Goal: Transaction & Acquisition: Purchase product/service

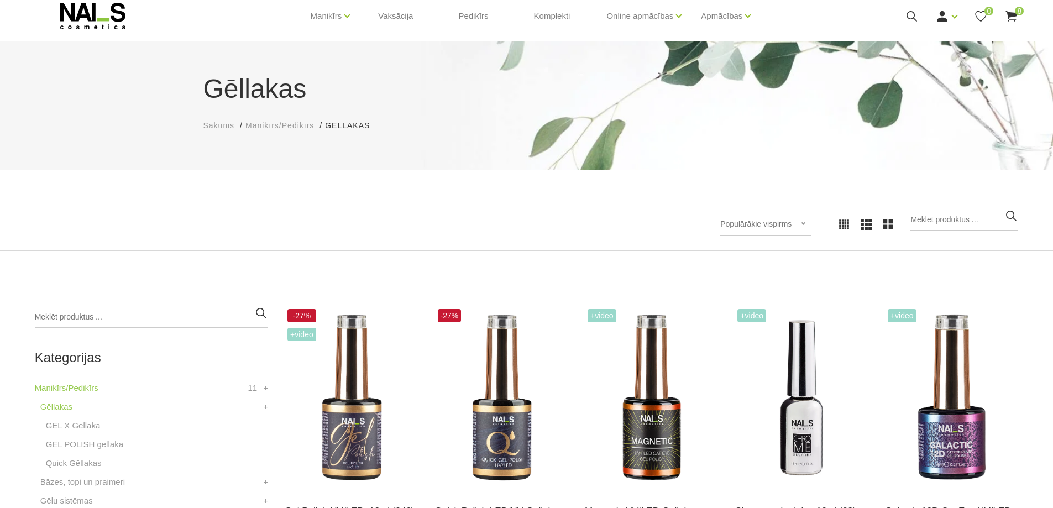
scroll to position [55, 0]
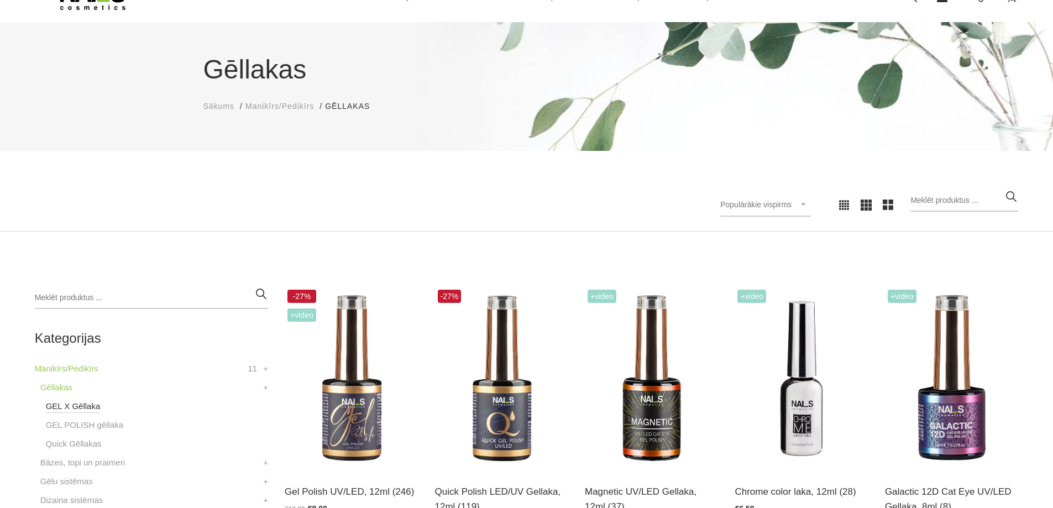
click at [72, 410] on link "GEL X Gēllaka" at bounding box center [73, 406] width 55 height 13
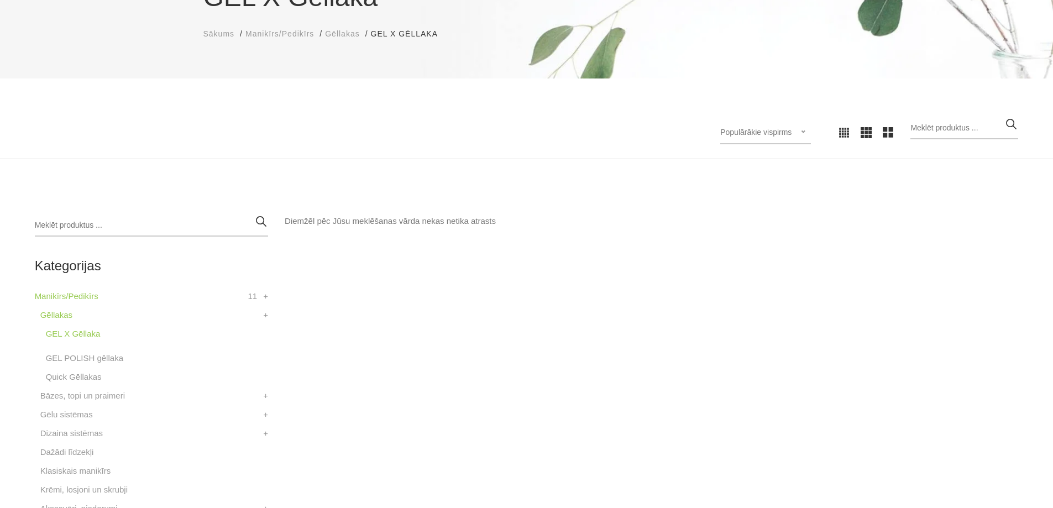
scroll to position [221, 0]
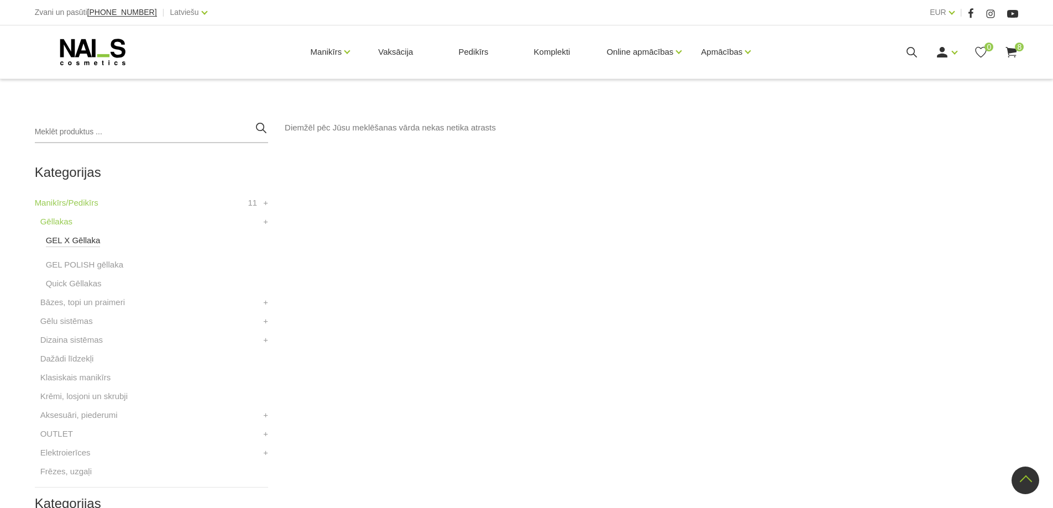
click at [80, 241] on link "GEL X Gēllaka" at bounding box center [73, 240] width 55 height 13
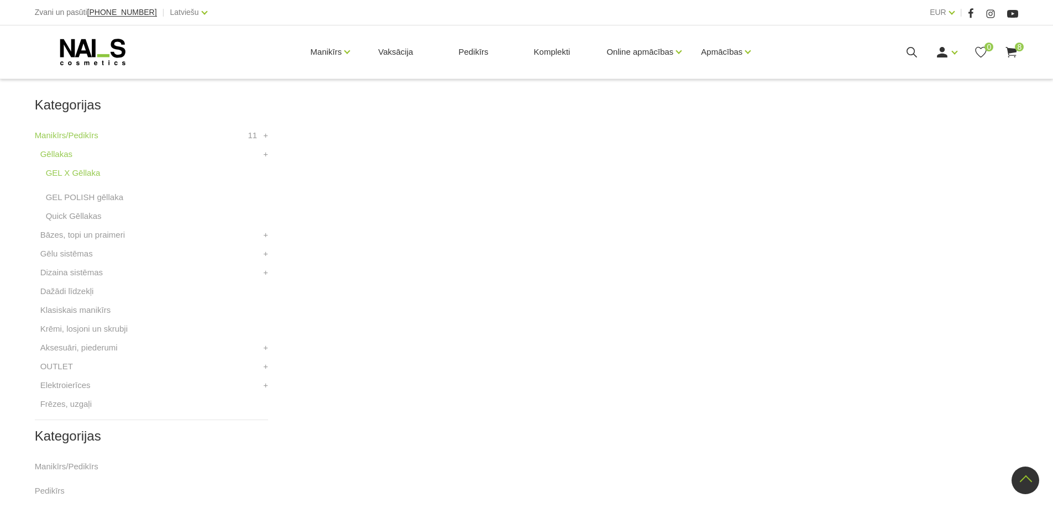
scroll to position [221, 0]
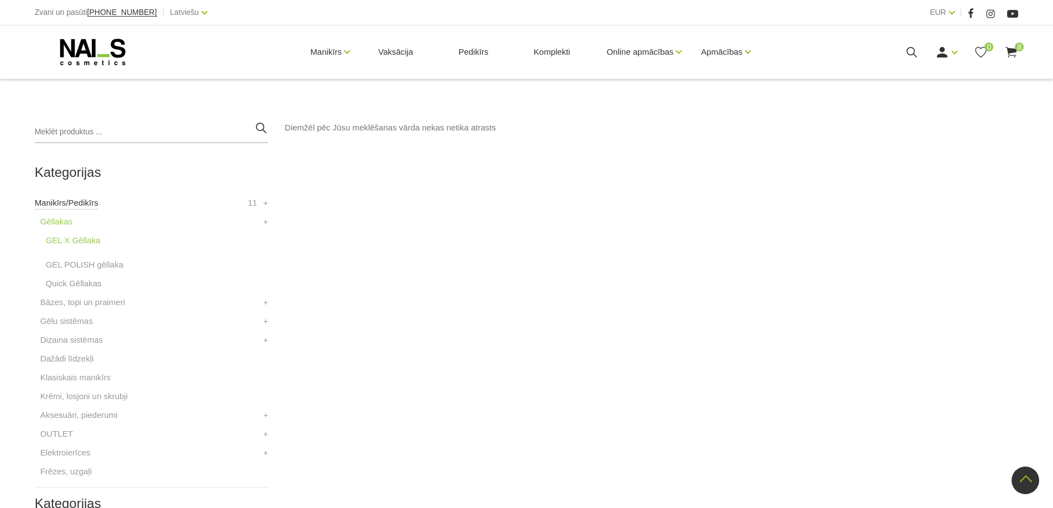
click at [58, 203] on link "Manikīrs/Pedikīrs" at bounding box center [67, 202] width 64 height 13
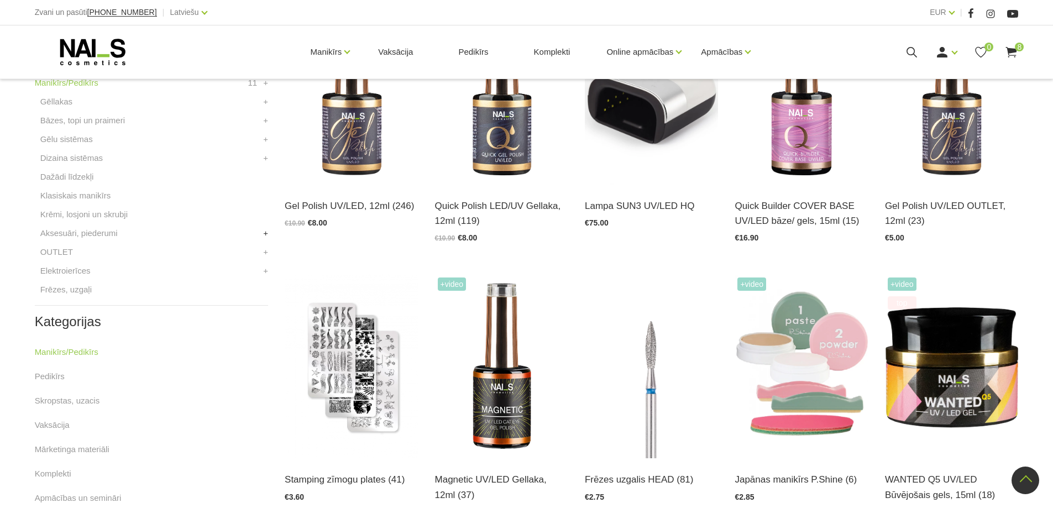
scroll to position [244, 0]
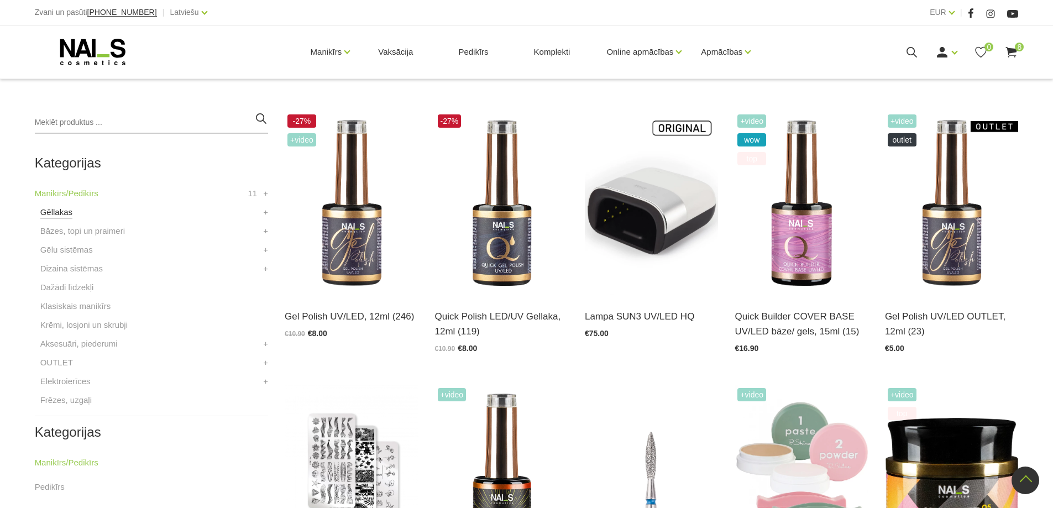
click at [54, 212] on link "Gēllakas" at bounding box center [56, 212] width 32 height 13
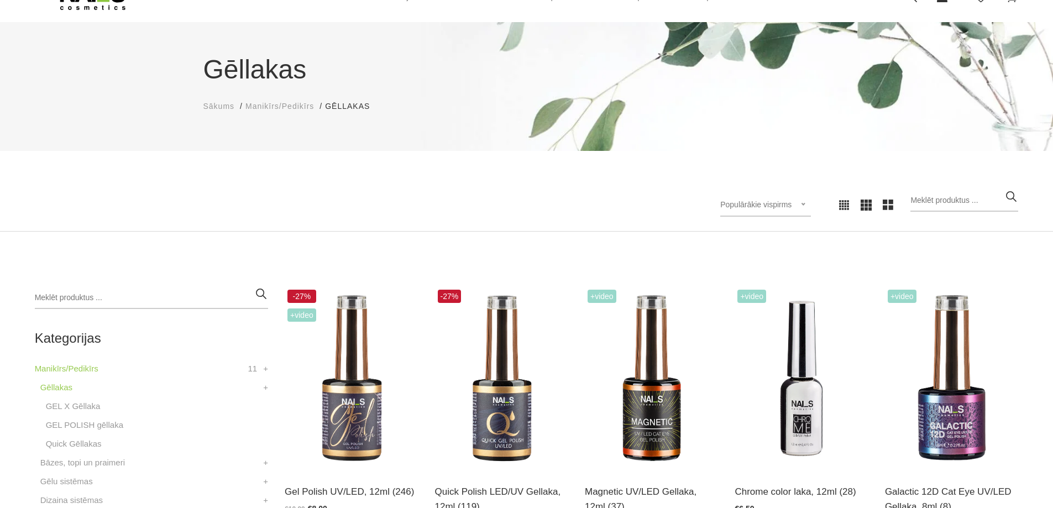
scroll to position [111, 0]
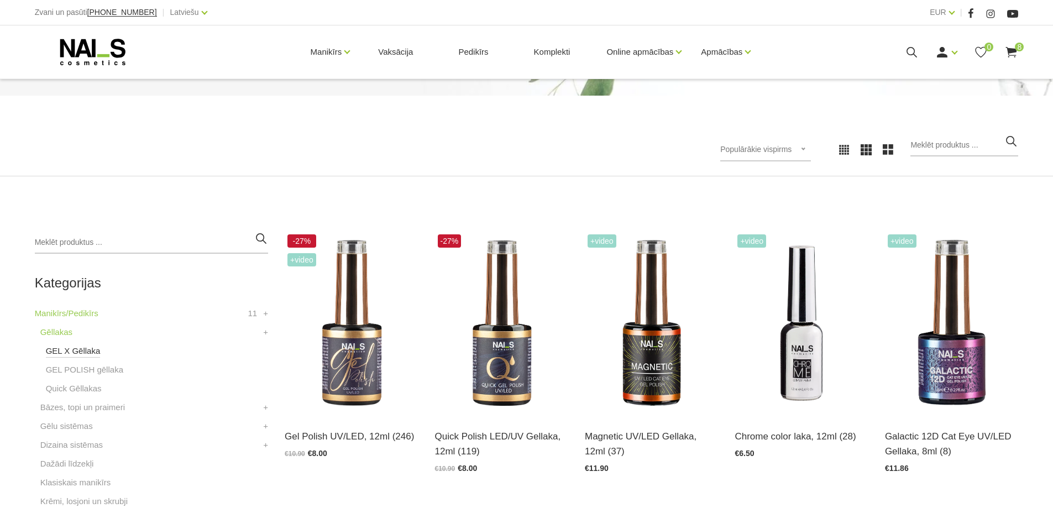
click at [87, 353] on link "GEL X Gēllaka" at bounding box center [73, 350] width 55 height 13
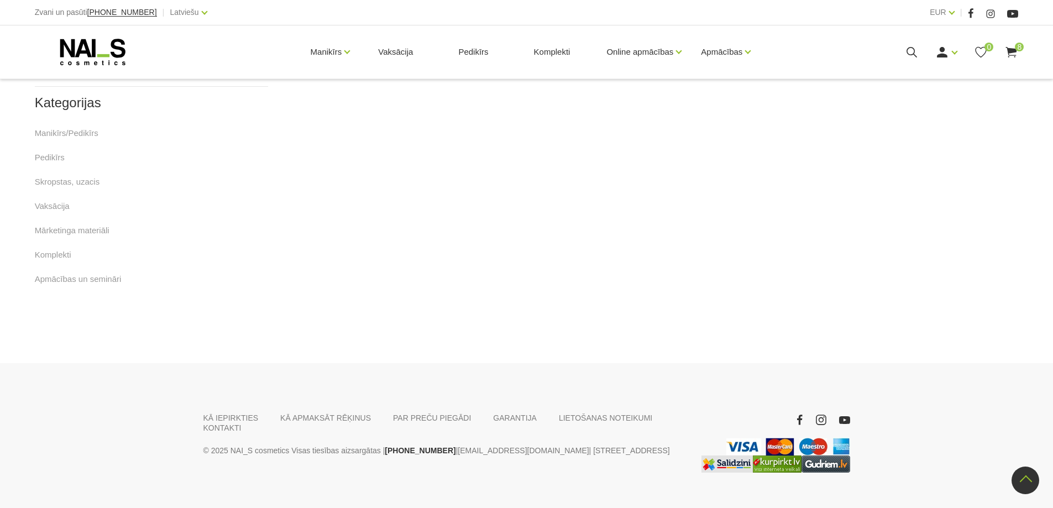
scroll to position [642, 0]
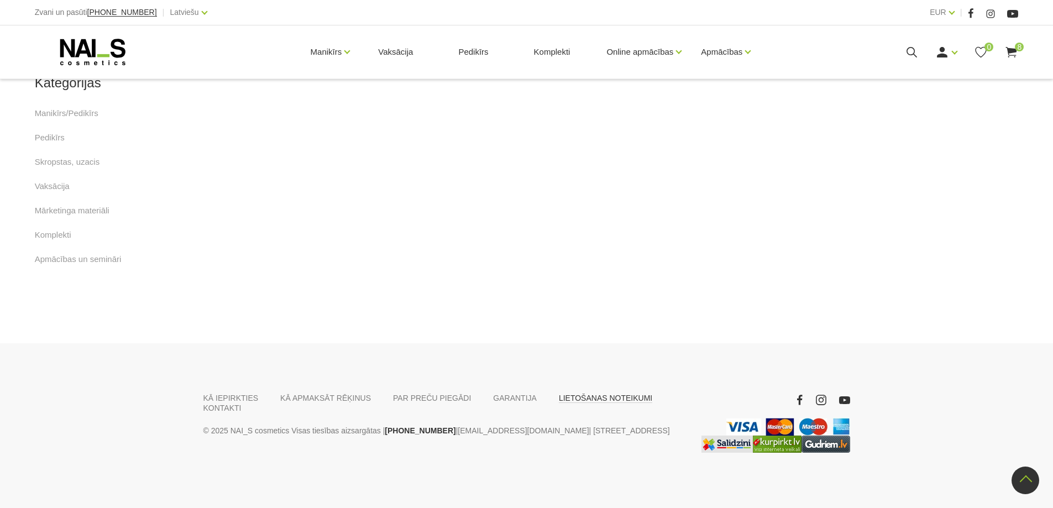
click at [576, 396] on link "LIETOŠANAS NOTEIKUMI" at bounding box center [605, 398] width 93 height 10
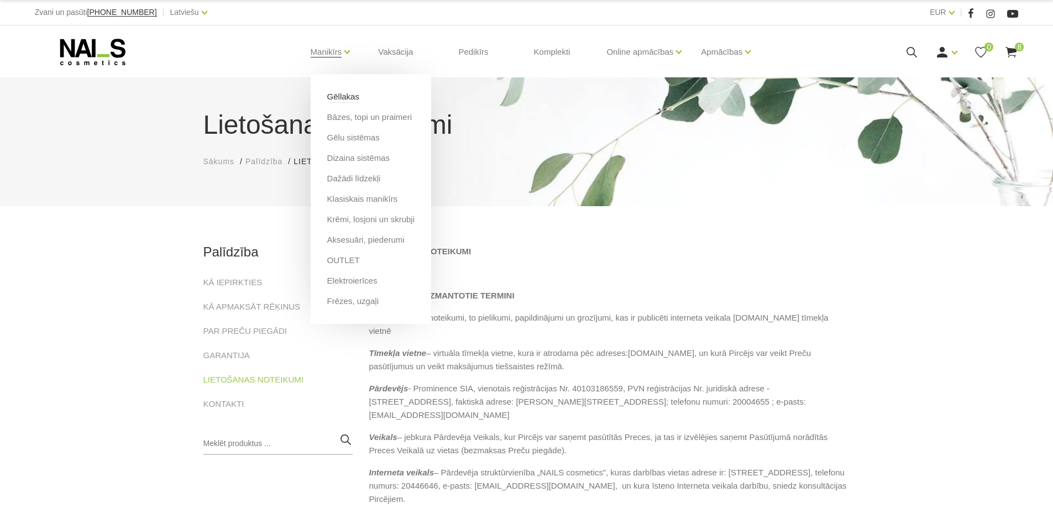
click at [346, 98] on link "Gēllakas" at bounding box center [343, 97] width 32 height 12
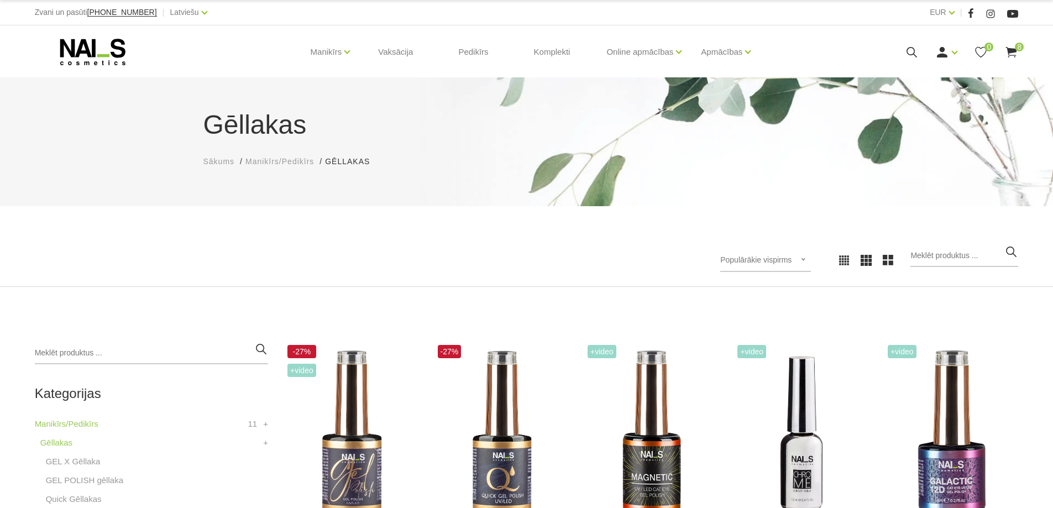
scroll to position [111, 0]
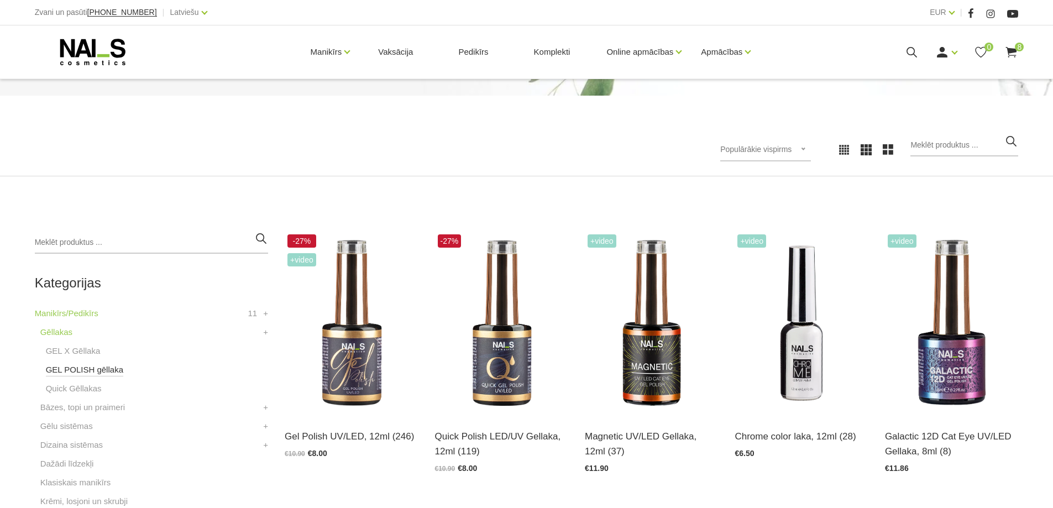
click at [98, 367] on link "GEL POLISH gēllaka" at bounding box center [84, 369] width 77 height 13
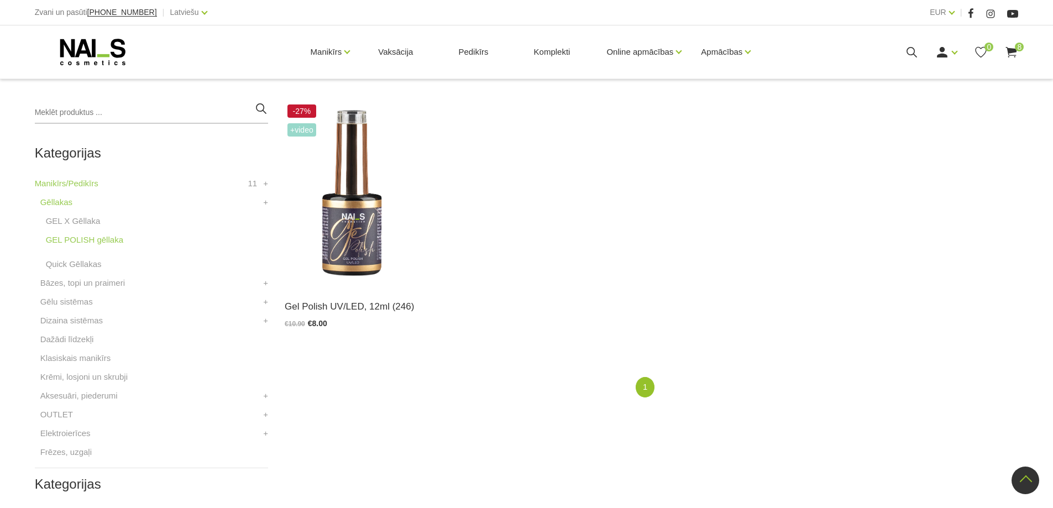
scroll to position [221, 0]
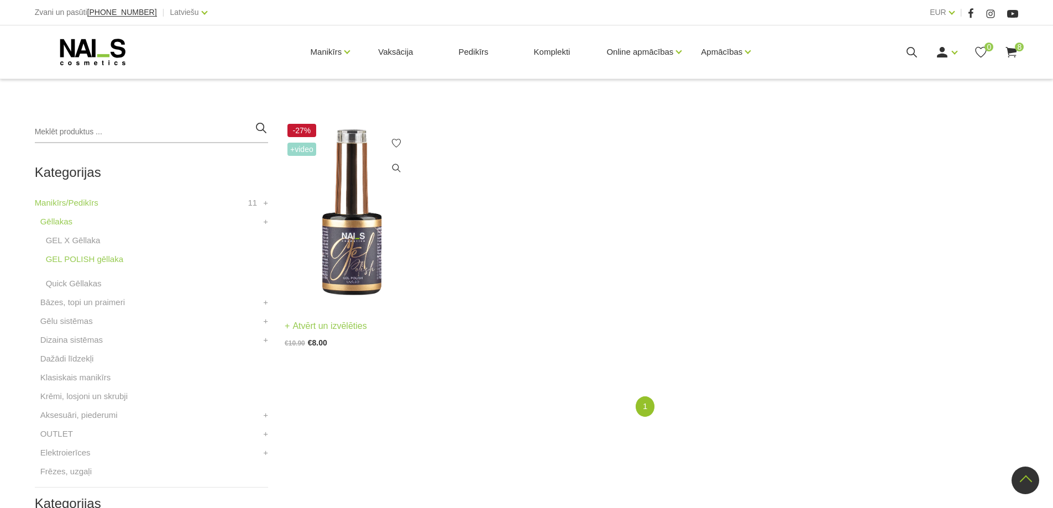
click at [361, 265] on img at bounding box center [351, 212] width 133 height 183
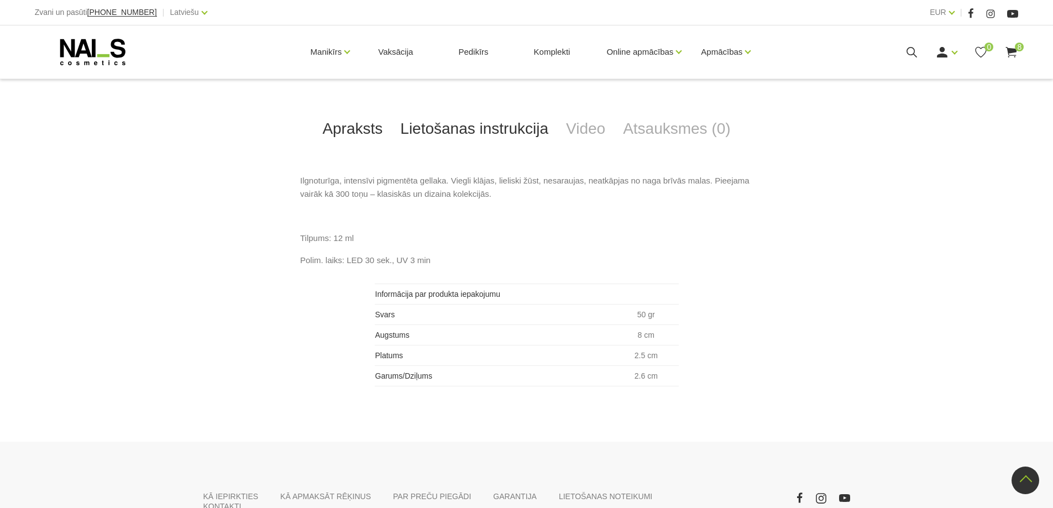
scroll to position [444, 0]
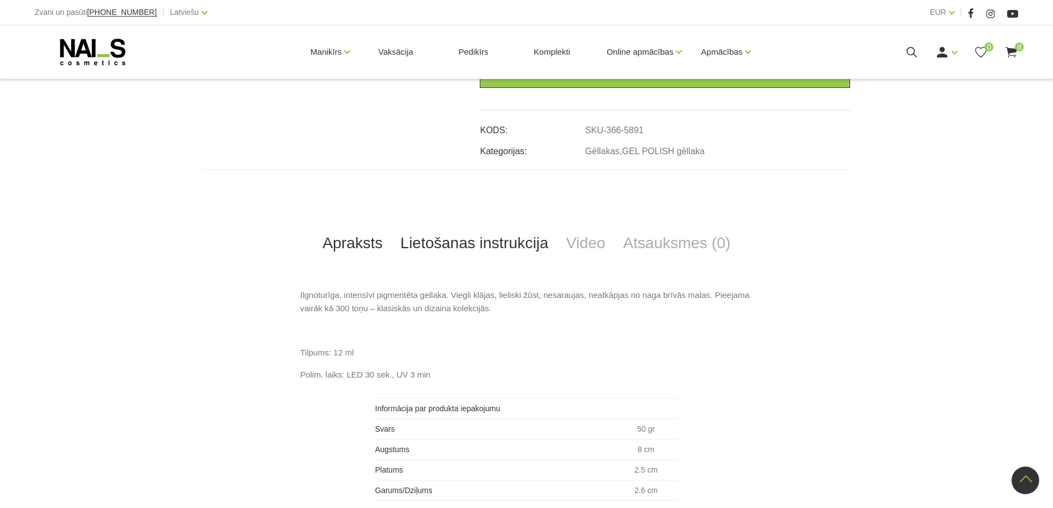
click at [465, 244] on link "Lietošanas instrukcija" at bounding box center [474, 243] width 166 height 36
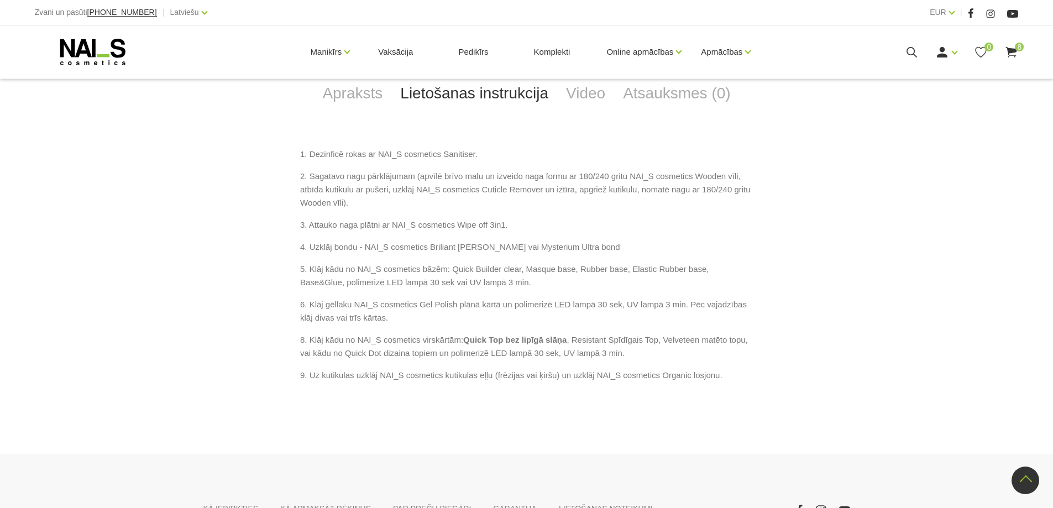
scroll to position [484, 0]
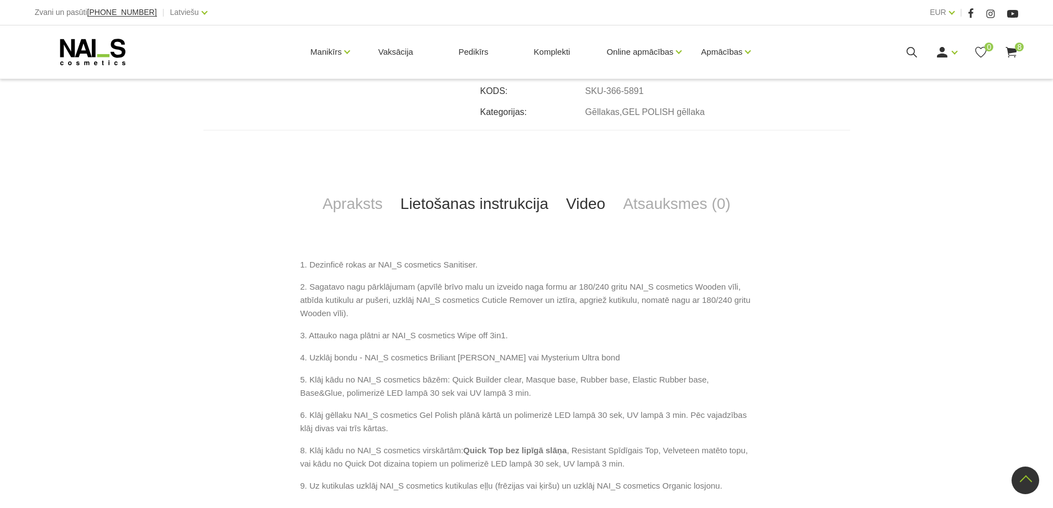
click at [589, 207] on link "Video" at bounding box center [585, 204] width 57 height 36
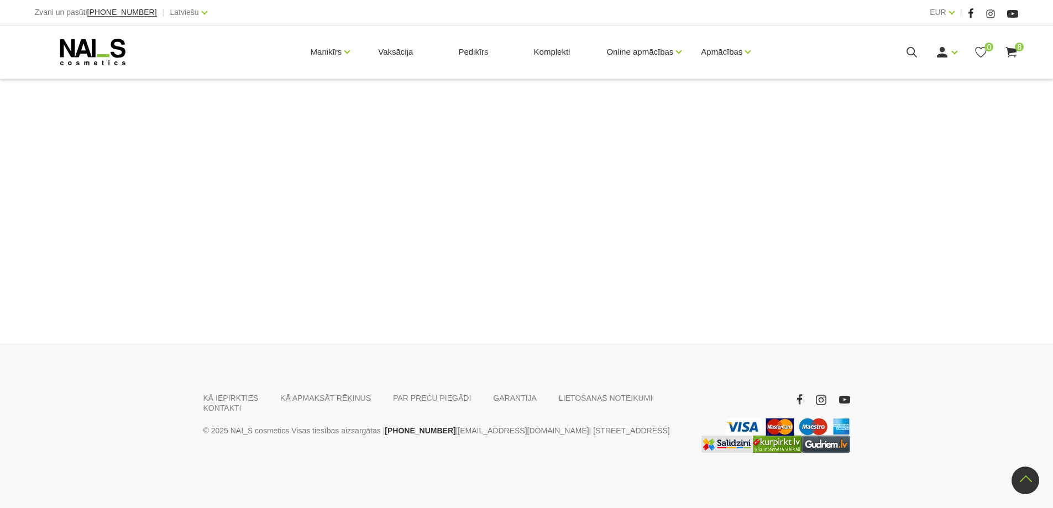
scroll to position [478, 0]
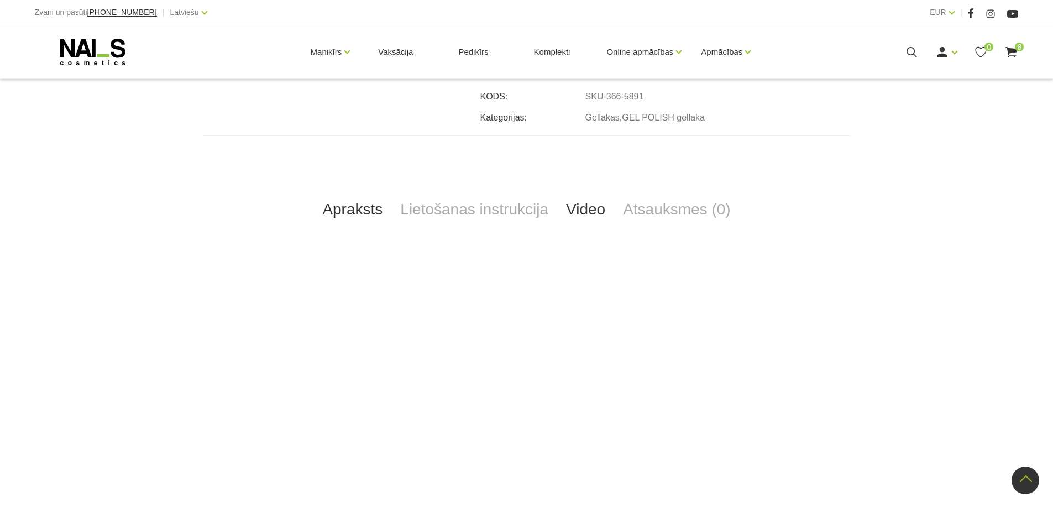
click at [358, 212] on link "Apraksts" at bounding box center [352, 209] width 78 height 36
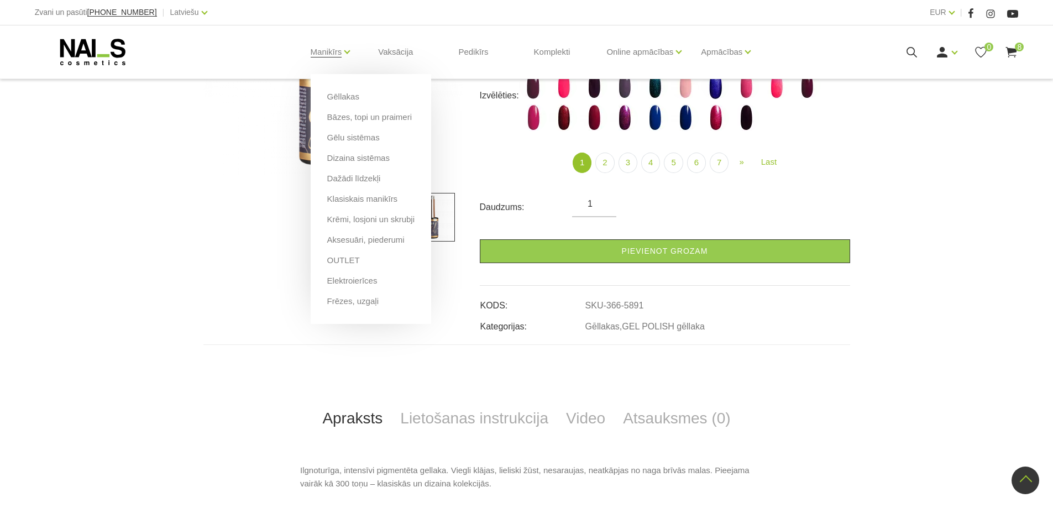
scroll to position [202, 0]
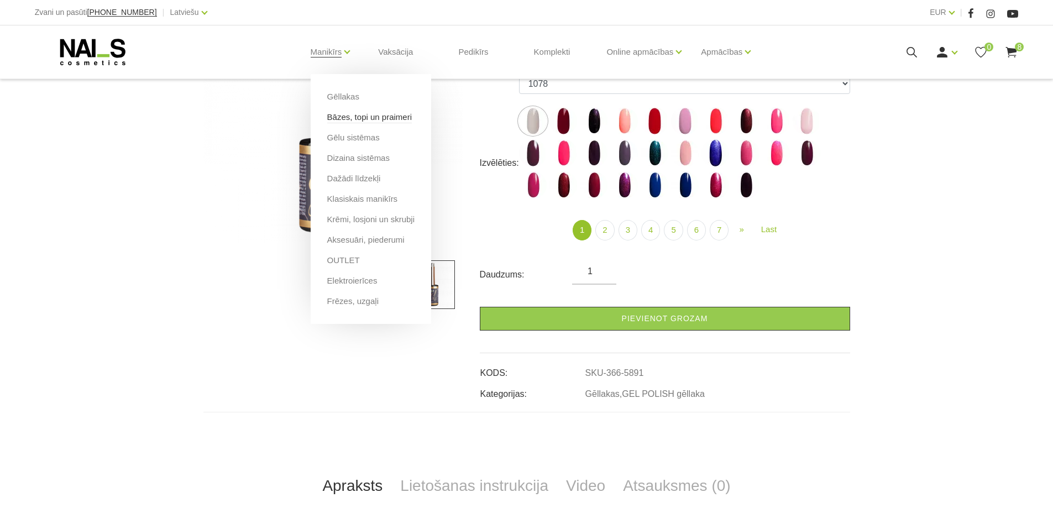
click at [345, 115] on link "Bāzes, topi un praimeri" at bounding box center [369, 117] width 85 height 12
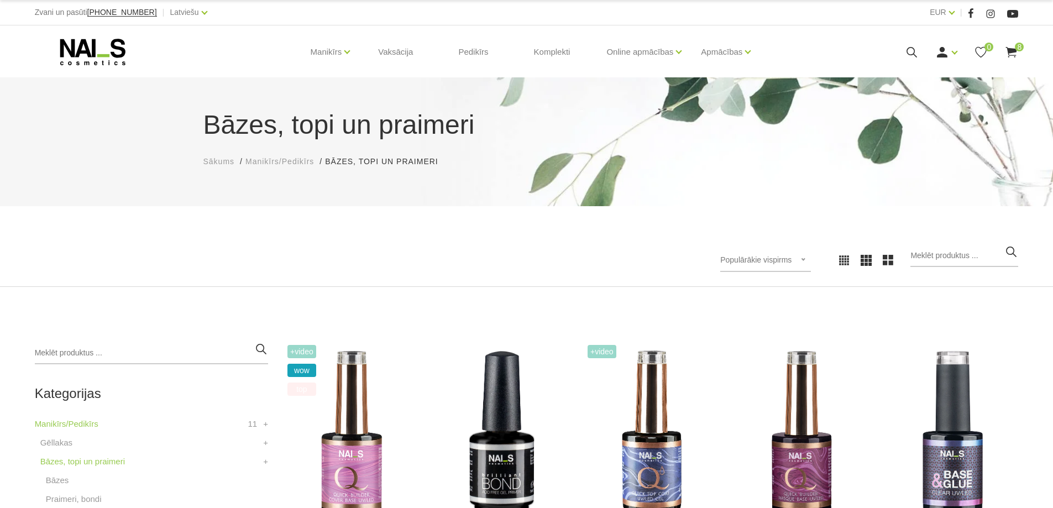
scroll to position [111, 0]
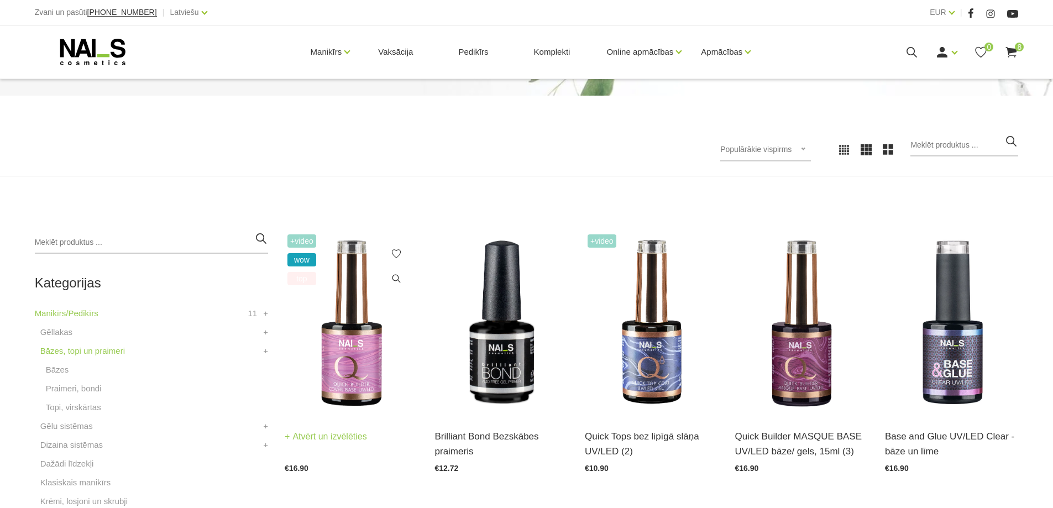
click at [345, 354] on img at bounding box center [351, 323] width 133 height 183
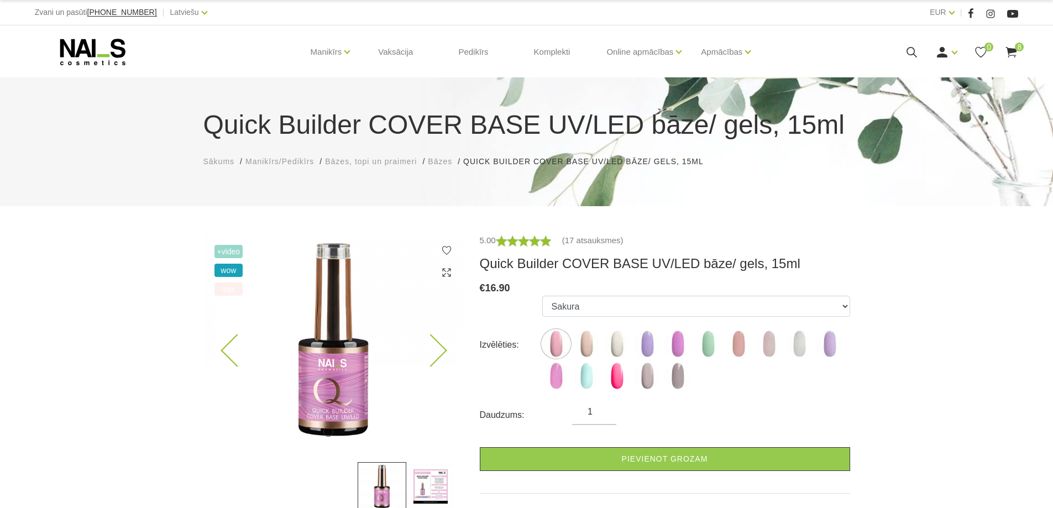
click at [443, 351] on icon at bounding box center [430, 350] width 33 height 33
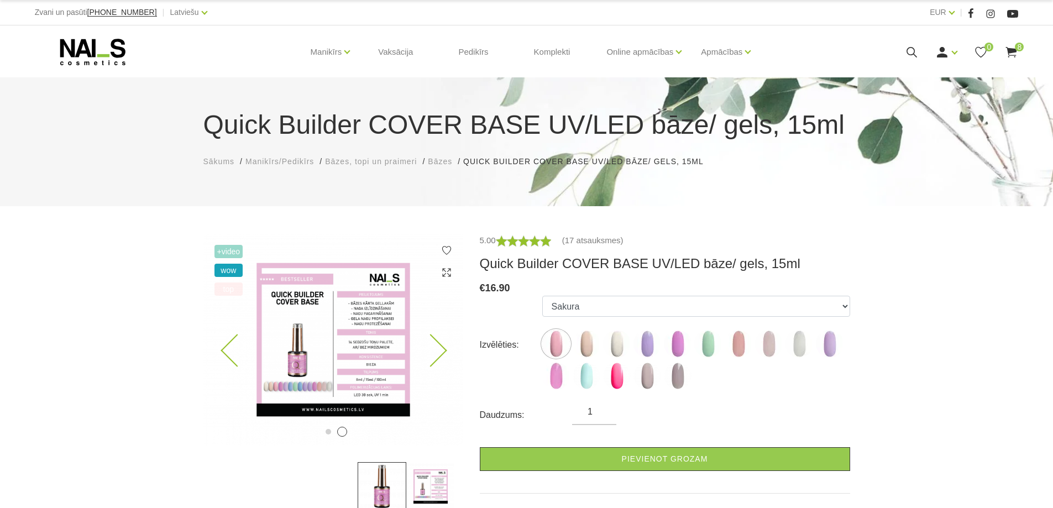
click at [444, 350] on icon at bounding box center [430, 350] width 33 height 33
click at [435, 356] on icon at bounding box center [430, 350] width 33 height 33
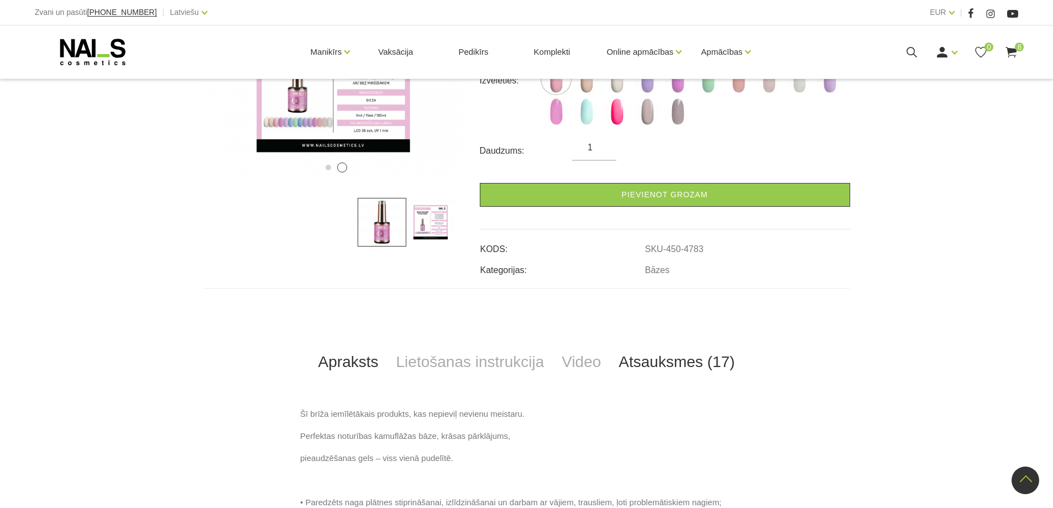
scroll to position [283, 0]
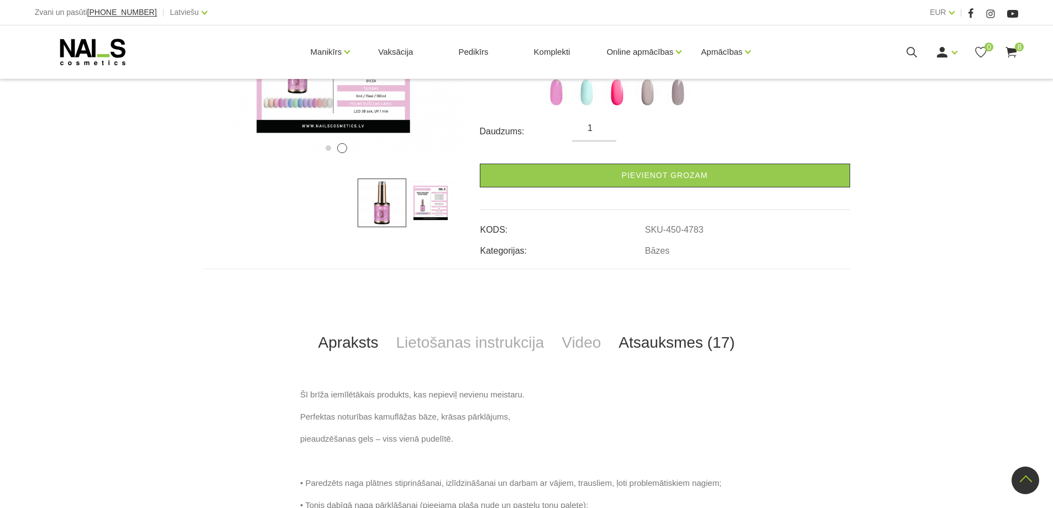
click at [686, 345] on link "Atsauksmes (17)" at bounding box center [677, 342] width 134 height 36
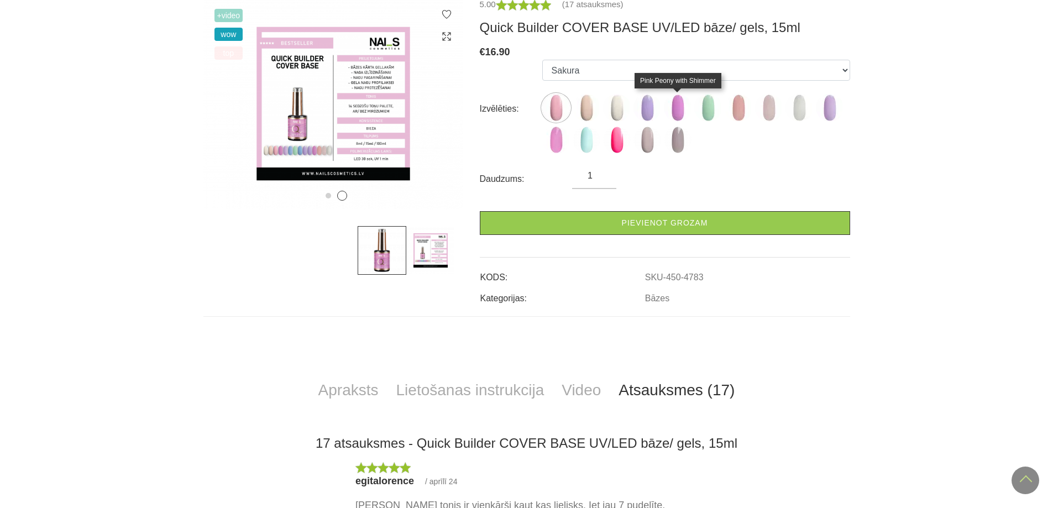
scroll to position [0, 0]
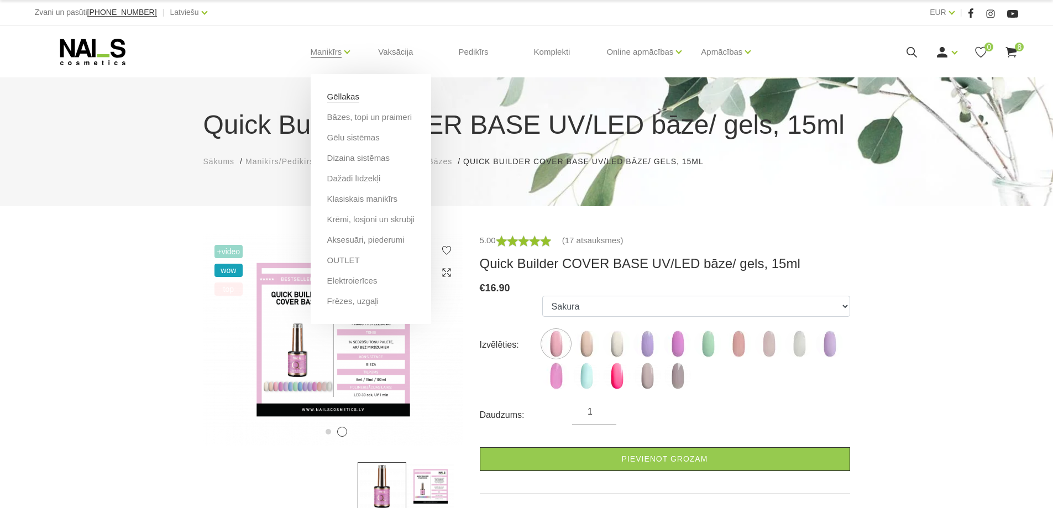
click at [345, 98] on link "Gēllakas" at bounding box center [343, 97] width 32 height 12
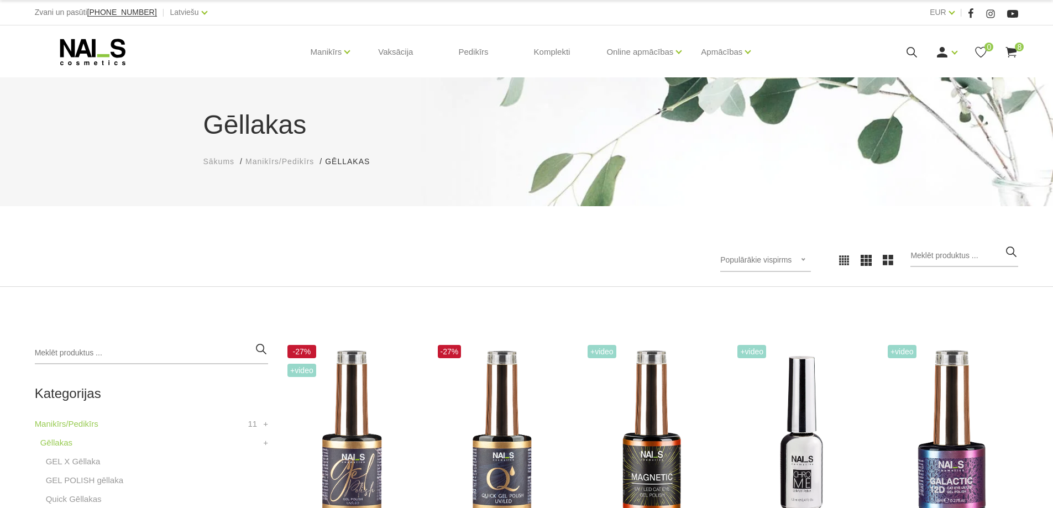
scroll to position [55, 0]
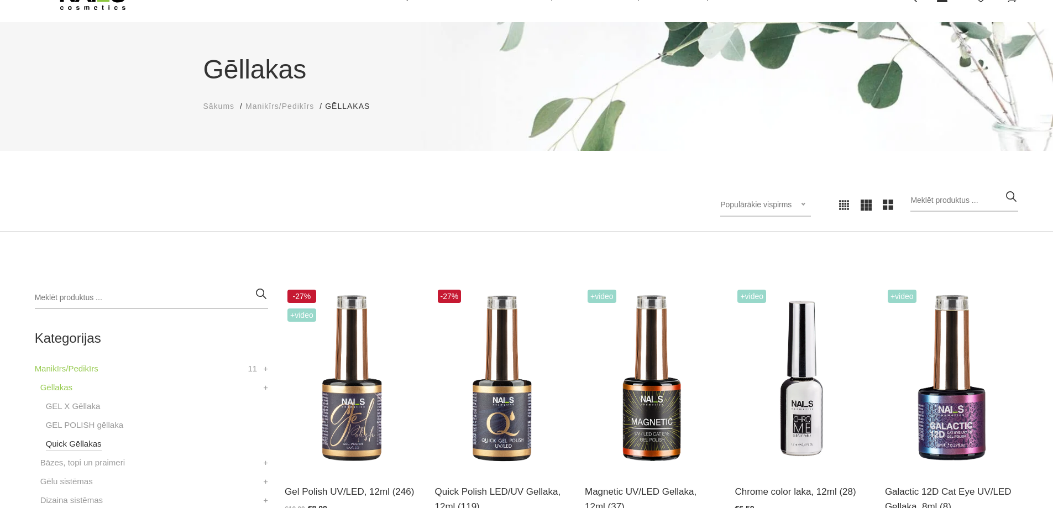
click at [88, 443] on link "Quick Gēllakas" at bounding box center [74, 443] width 56 height 13
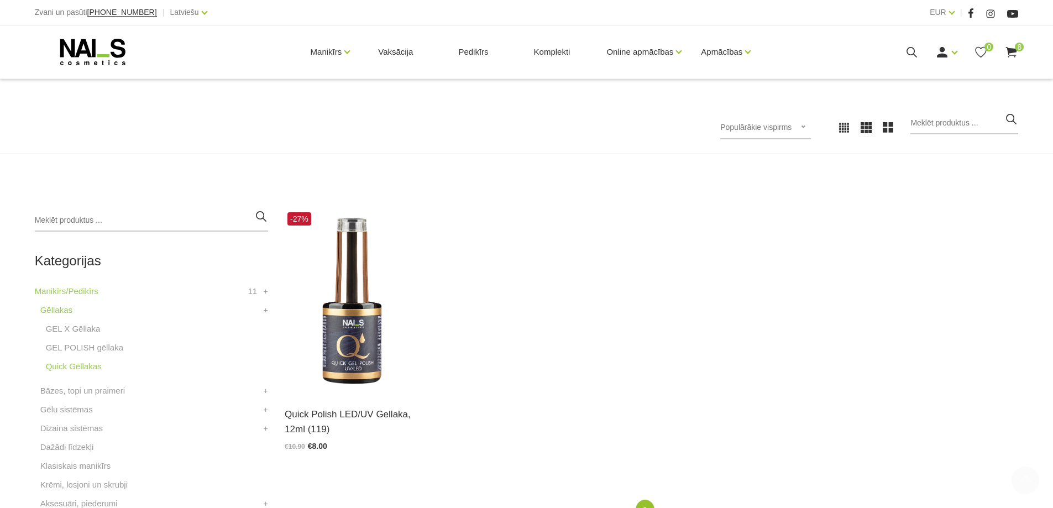
scroll to position [276, 0]
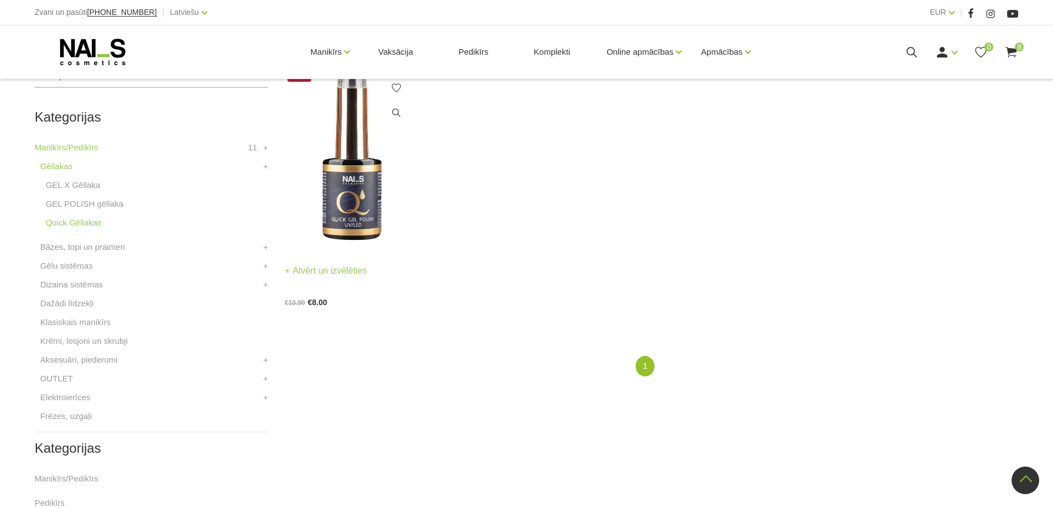
click at [356, 203] on img at bounding box center [351, 157] width 133 height 183
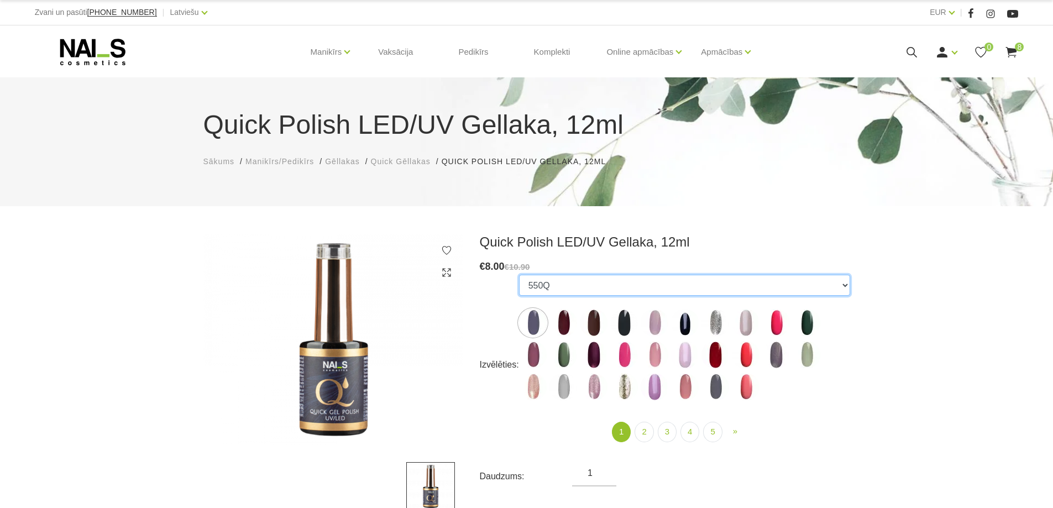
click at [610, 282] on select "550Q 551Q 807Q 813Q 462Q 401Q 443Q 445Q 569Q 560Q 552Q 568Q 510Q 413Q 529Q 484Q…" at bounding box center [684, 285] width 331 height 21
click at [537, 286] on select "550Q 551Q 807Q 813Q 462Q 401Q 443Q 445Q 569Q 560Q 552Q 568Q 510Q 413Q 529Q 484Q…" at bounding box center [684, 285] width 331 height 21
click at [553, 280] on select "550Q 551Q 807Q 813Q 462Q 401Q 443Q 445Q 569Q 560Q 552Q 568Q 510Q 413Q 529Q 484Q…" at bounding box center [684, 285] width 331 height 21
click at [559, 283] on select "550Q 551Q 807Q 813Q 462Q 401Q 443Q 445Q 569Q 560Q 552Q 568Q 510Q 413Q 529Q 484Q…" at bounding box center [684, 285] width 331 height 21
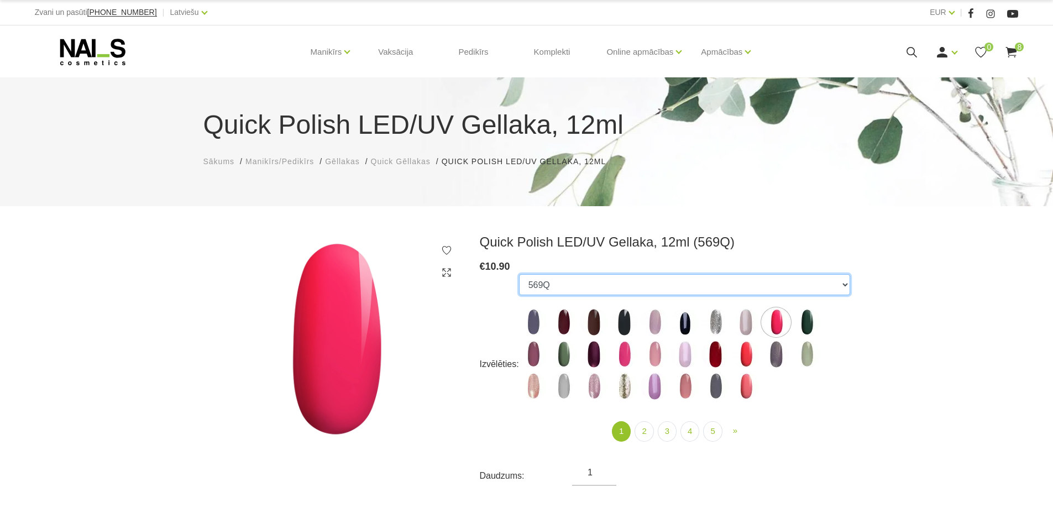
click at [837, 283] on select "550Q 551Q 807Q 813Q 462Q 401Q 443Q 445Q 569Q 560Q 552Q 568Q 510Q 413Q 529Q 484Q…" at bounding box center [684, 284] width 331 height 21
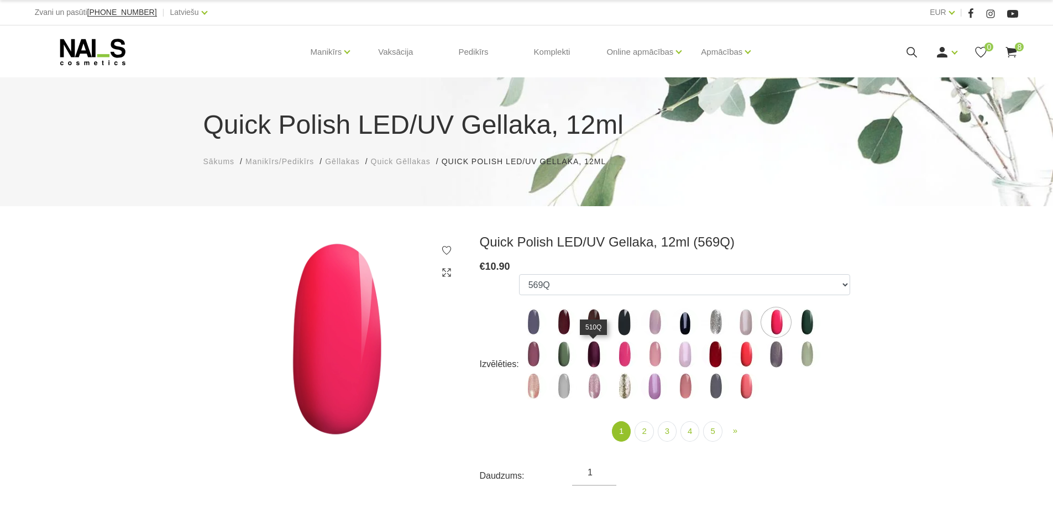
click at [592, 360] on img at bounding box center [594, 354] width 28 height 28
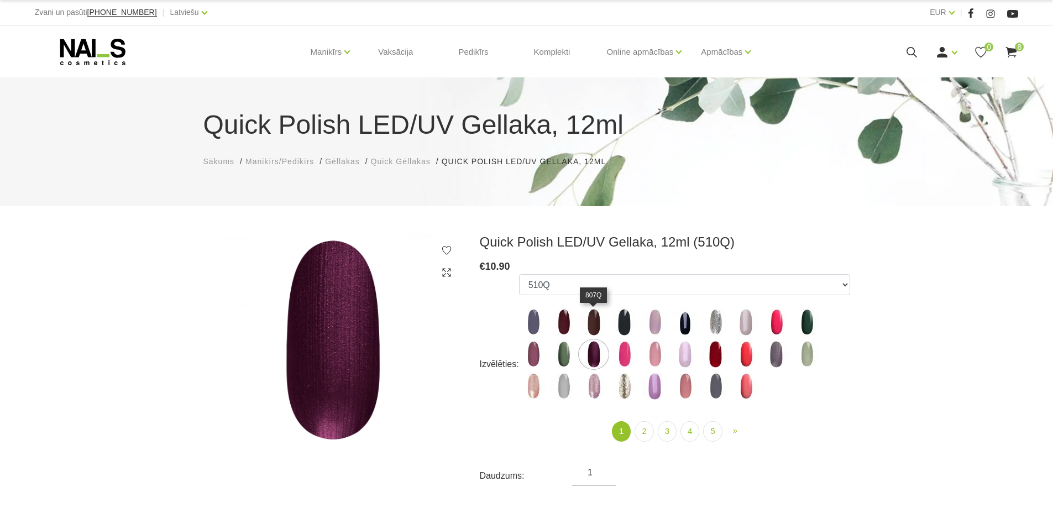
click at [591, 328] on img at bounding box center [594, 322] width 28 height 28
select select "5731"
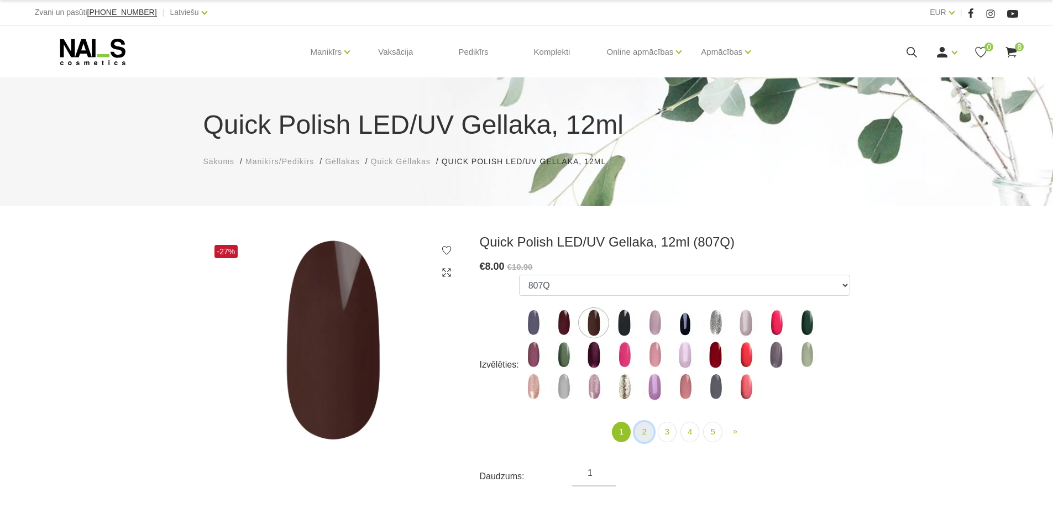
click at [647, 432] on link "2" at bounding box center [643, 432] width 19 height 20
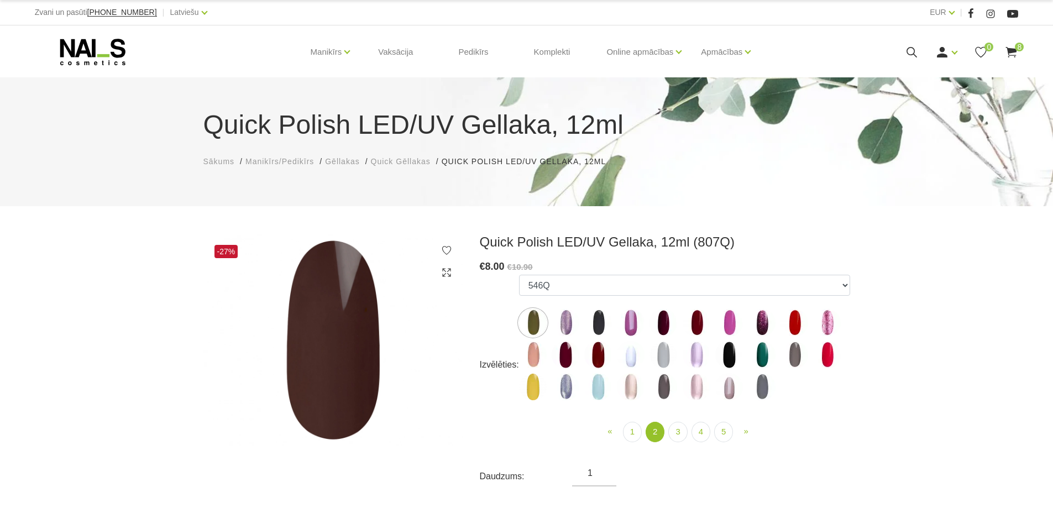
click at [592, 350] on img at bounding box center [598, 355] width 28 height 28
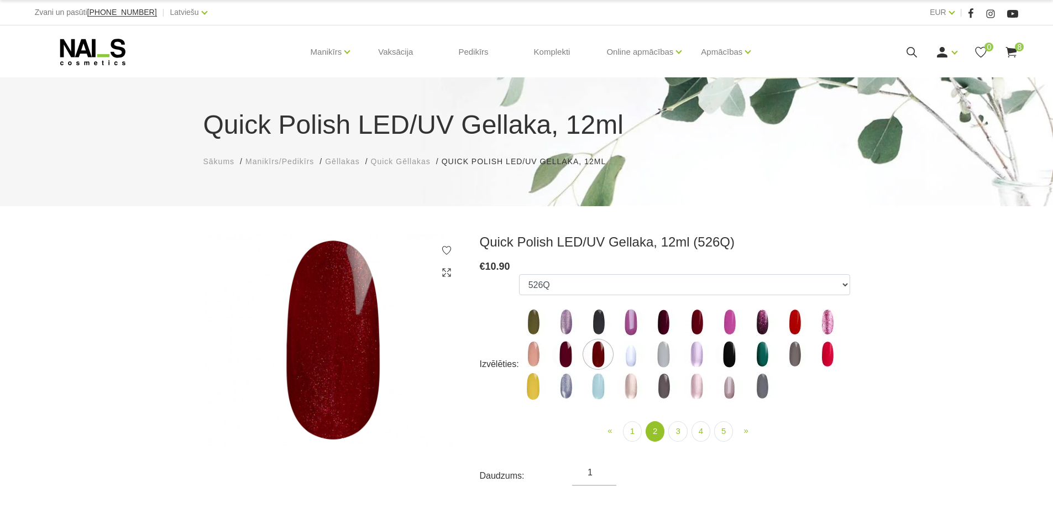
click at [562, 359] on img at bounding box center [566, 354] width 28 height 28
select select "4383"
